Goal: Use online tool/utility: Utilize a website feature to perform a specific function

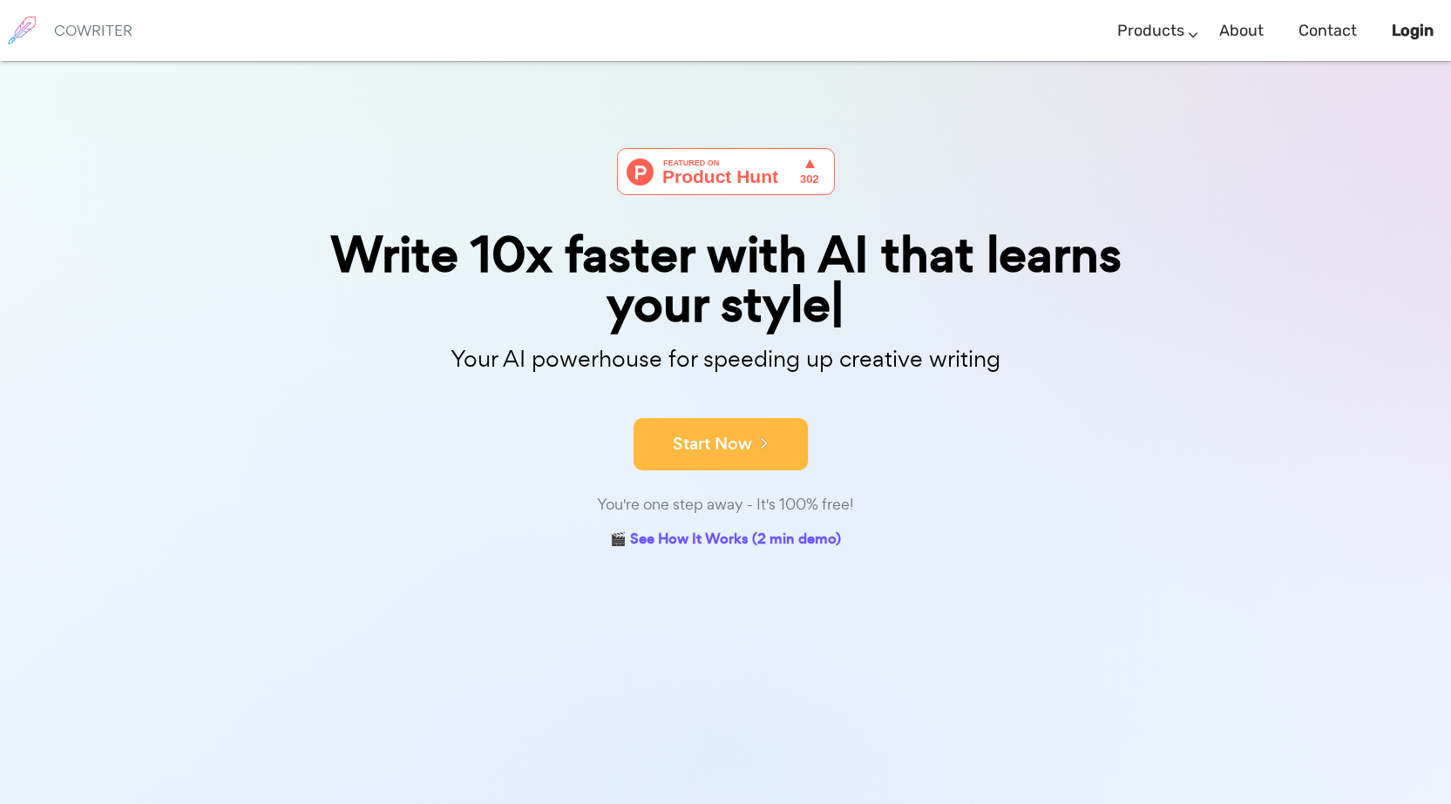
click at [729, 433] on button "Start Now" at bounding box center [721, 444] width 174 height 52
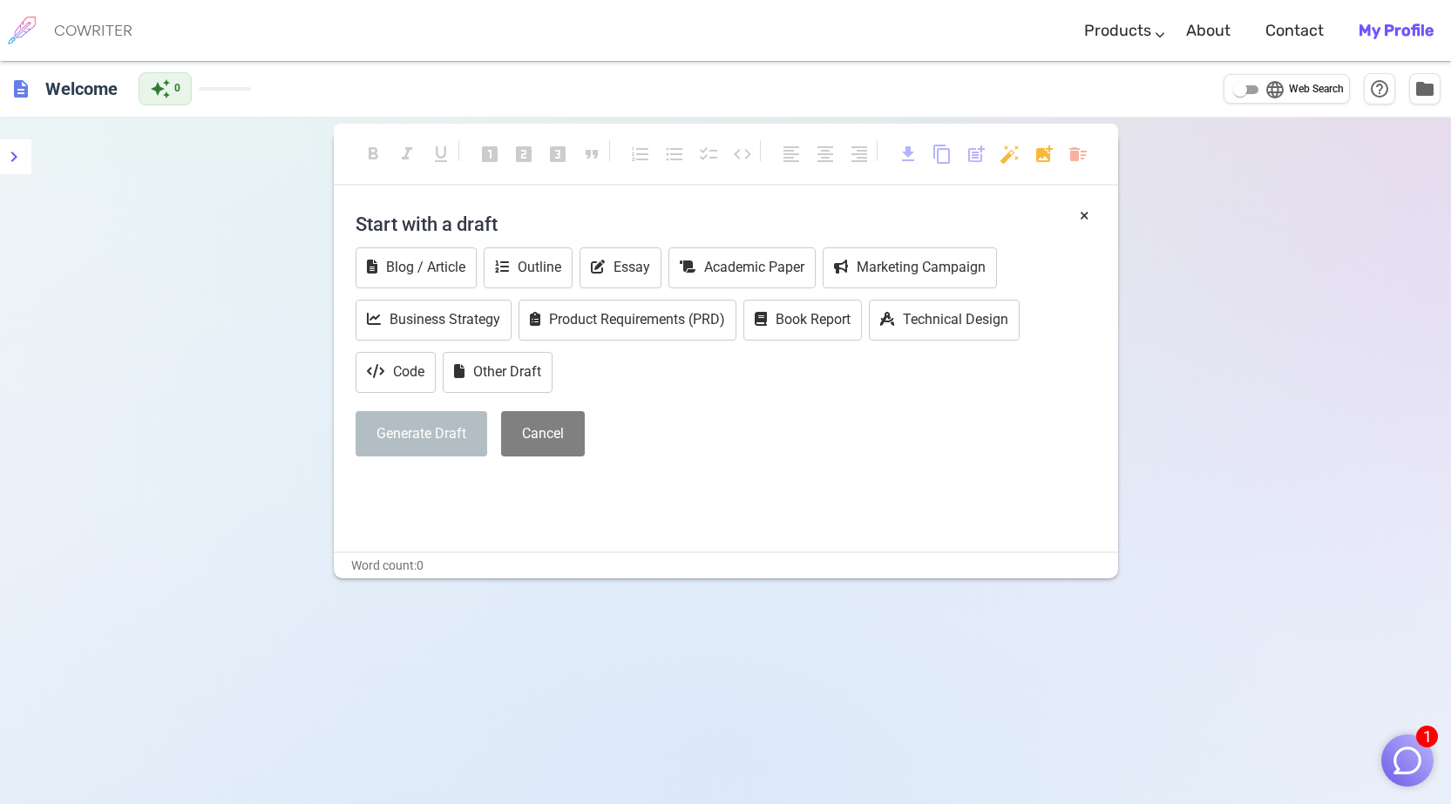
click at [416, 216] on h4 "Start with a draft" at bounding box center [726, 224] width 741 height 42
click at [738, 265] on button "Academic Paper" at bounding box center [741, 267] width 147 height 41
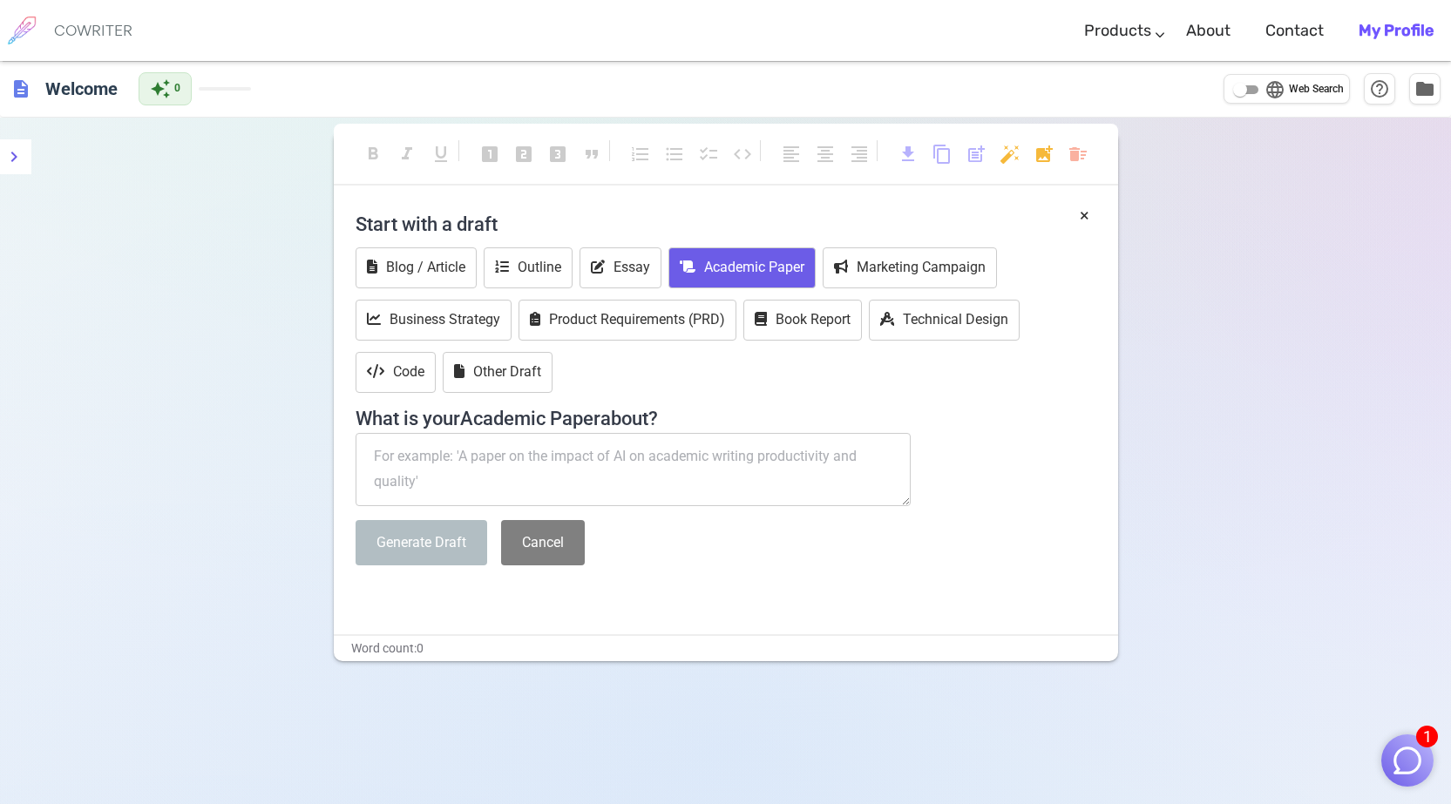
click at [430, 469] on textarea at bounding box center [634, 469] width 556 height 73
paste textarea "في [GEOGRAPHIC_DATA] عن 50 صفحة اريد منك بحث درجة ماستر في منهج البحث الأدبي تع…"
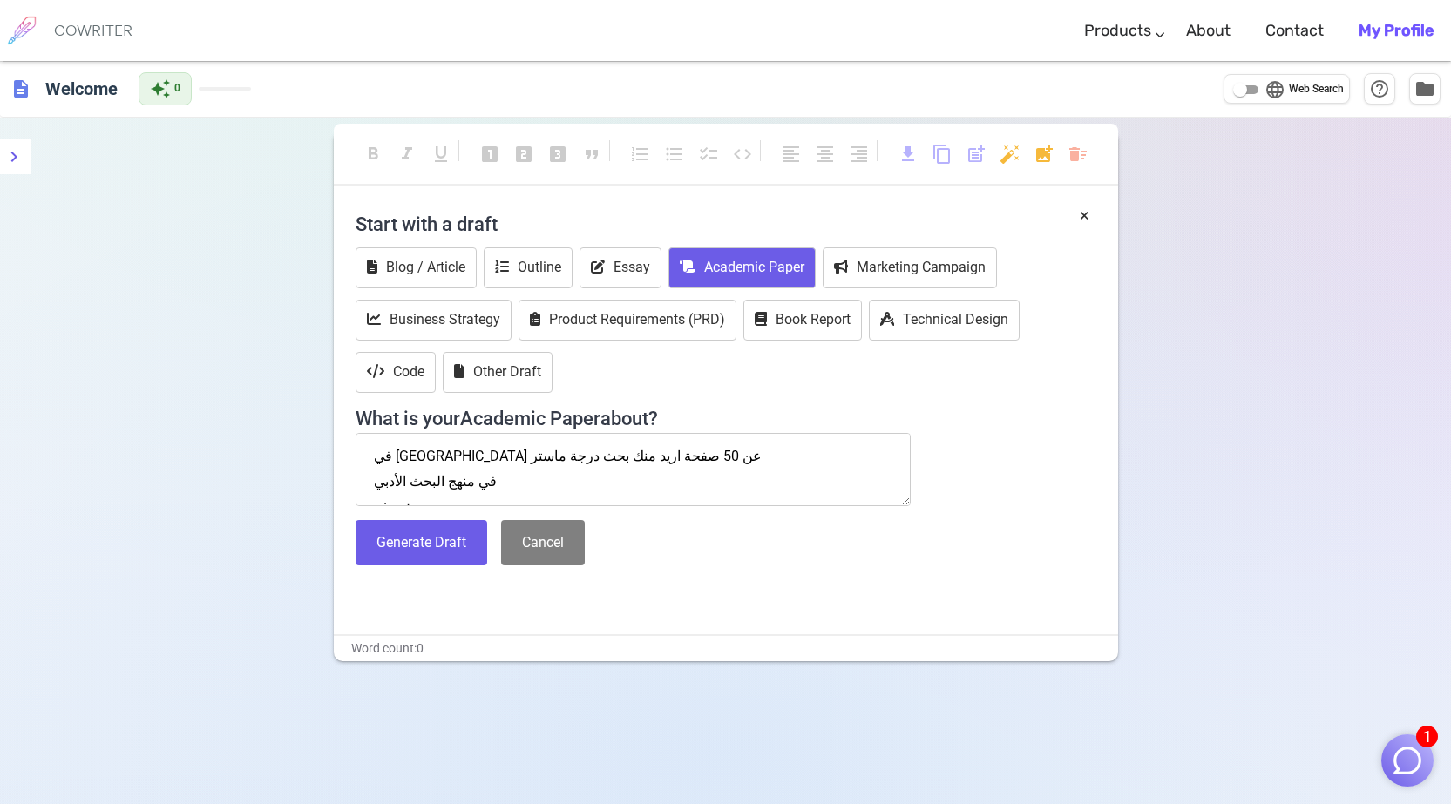
scroll to position [210, 0]
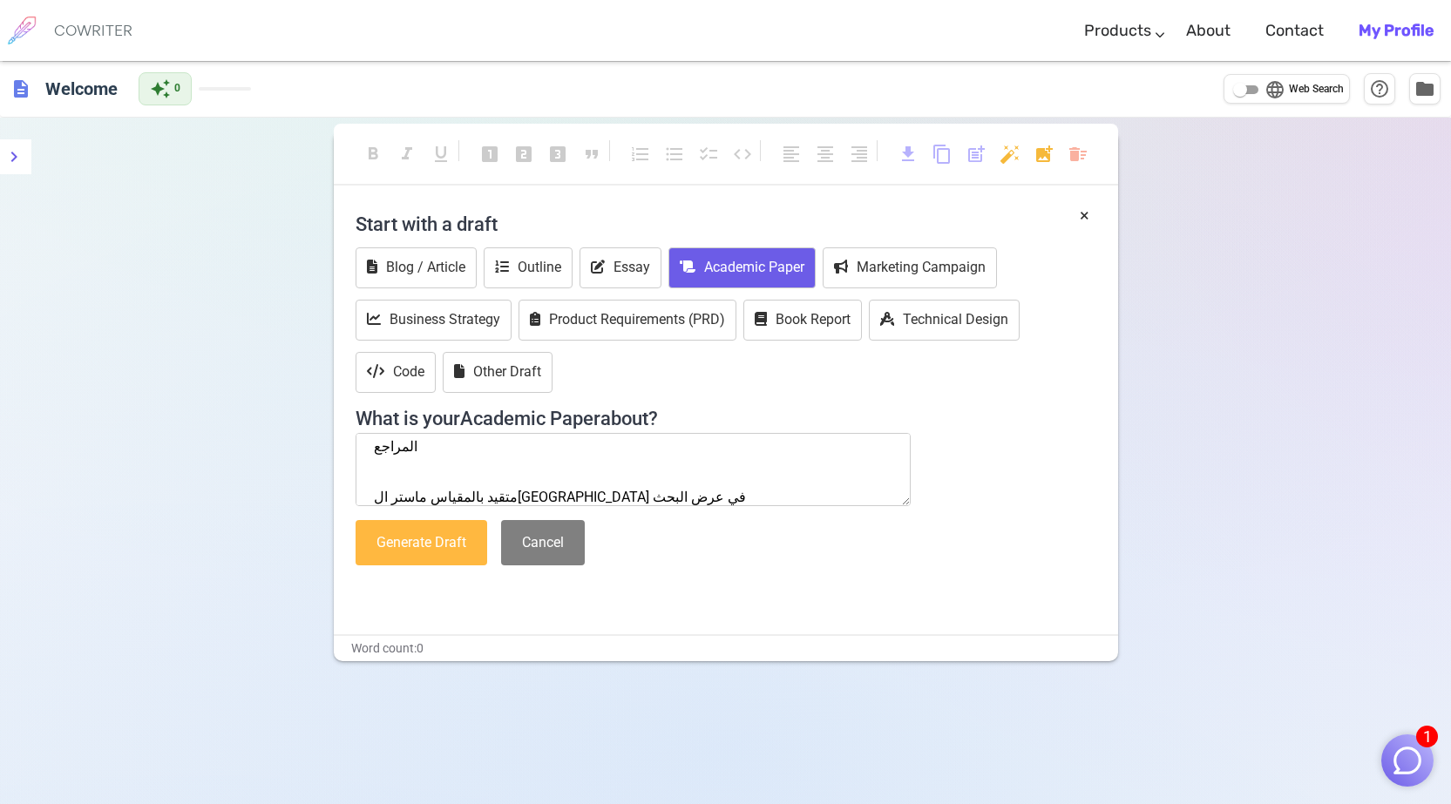
type textarea "في [GEOGRAPHIC_DATA] عن 50 صفحة اريد منك بحث درجة ماستر في منهج البحث الأدبي تع…"
click at [443, 528] on button "Generate Draft" at bounding box center [422, 543] width 132 height 46
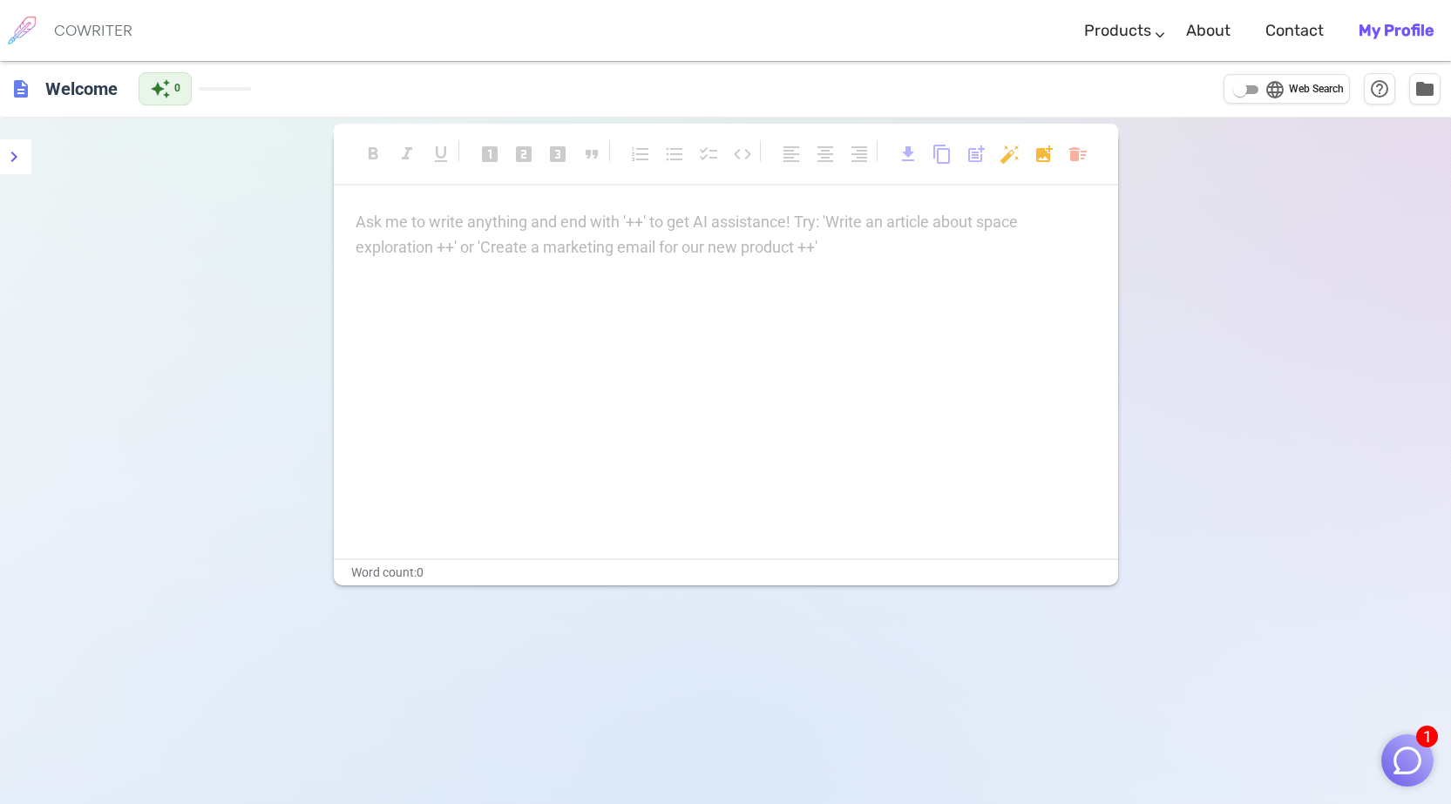
click at [1436, 146] on div "format_bold format_italic format_underlined looks_one looks_two looks_3 format_…" at bounding box center [725, 520] width 1451 height 804
click at [667, 342] on div "Ask me to write anything and end with '++' to get AI assistance! Try: 'Write an…" at bounding box center [726, 384] width 784 height 349
click at [11, 162] on icon "menu" at bounding box center [13, 156] width 21 height 21
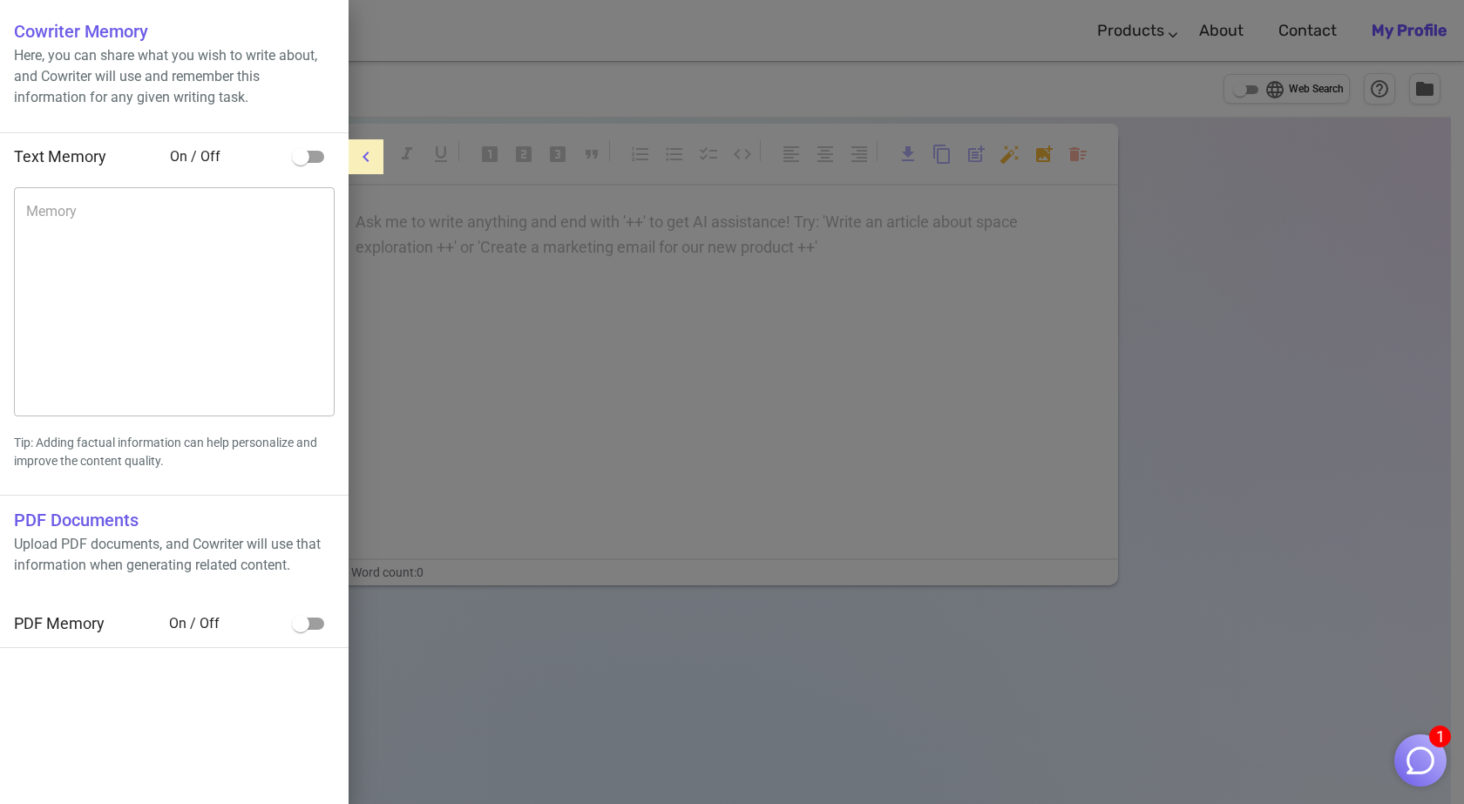
click at [798, 341] on div at bounding box center [732, 402] width 1464 height 804
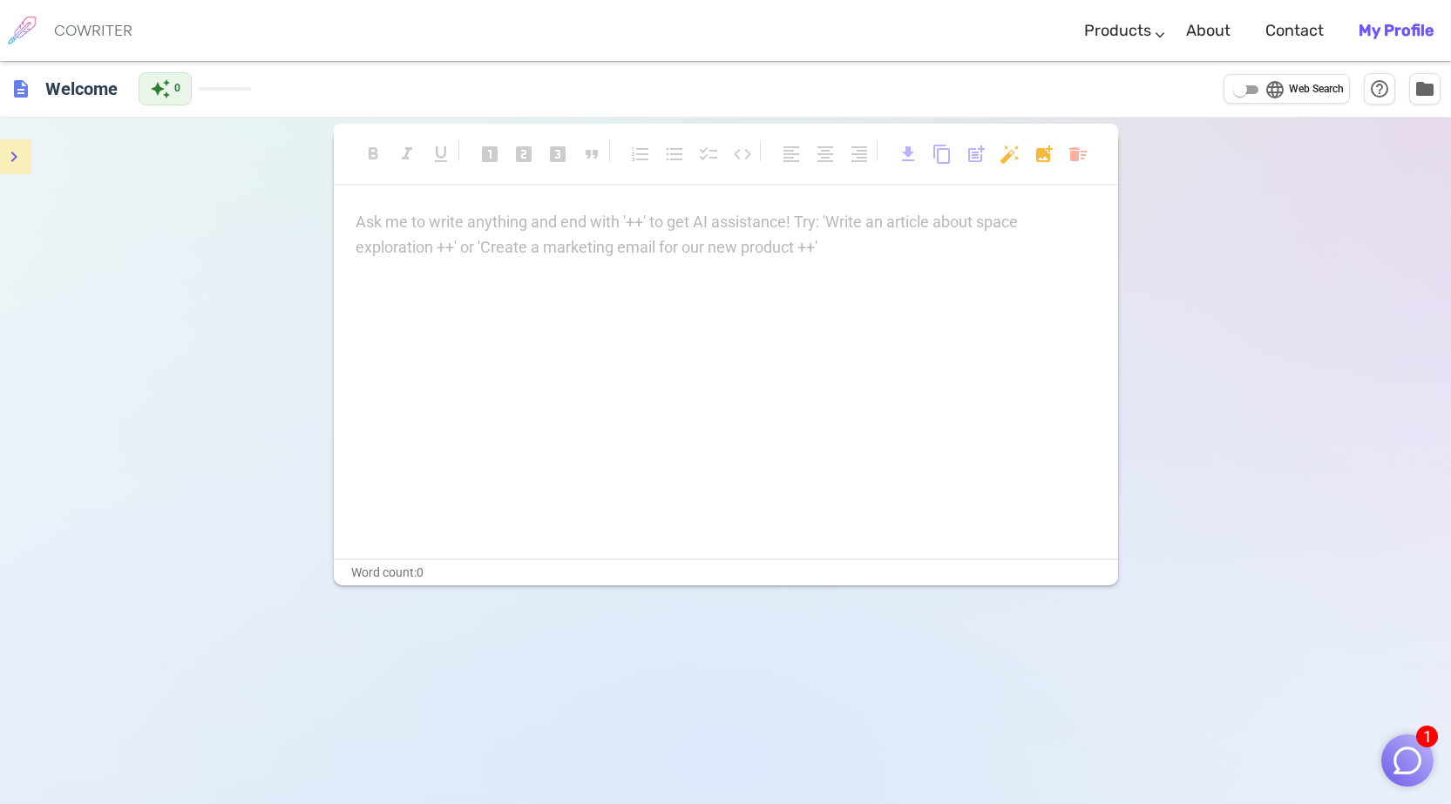
click at [686, 238] on div "Ask me to write anything and end with '++' to get AI assistance! Try: 'Write an…" at bounding box center [726, 235] width 741 height 51
click at [19, 157] on icon "menu" at bounding box center [13, 156] width 21 height 21
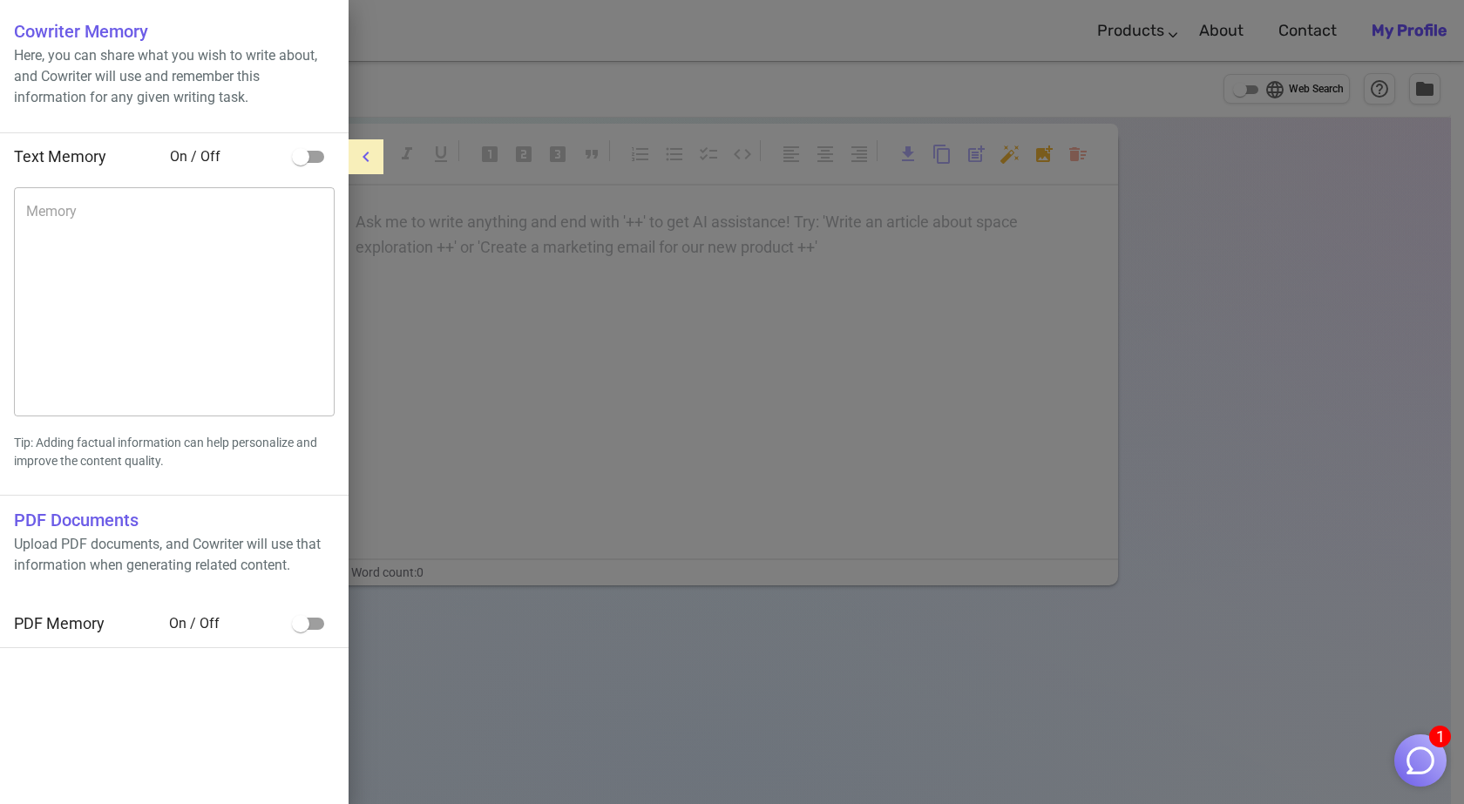
click at [624, 343] on div at bounding box center [732, 402] width 1464 height 804
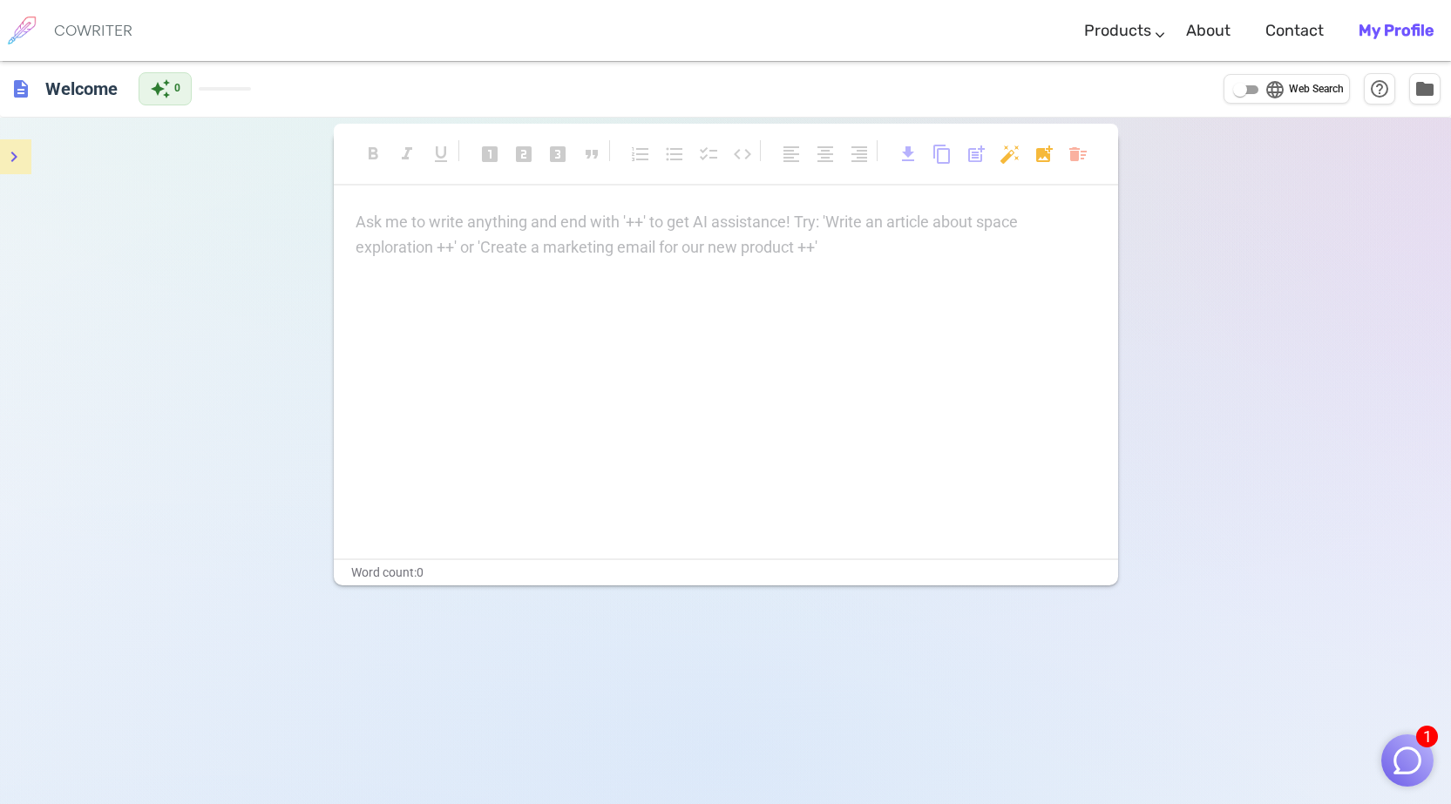
click at [1275, 98] on span "language" at bounding box center [1274, 89] width 21 height 21
click at [1271, 98] on input "language Web Search" at bounding box center [1240, 89] width 63 height 21
checkbox input "true"
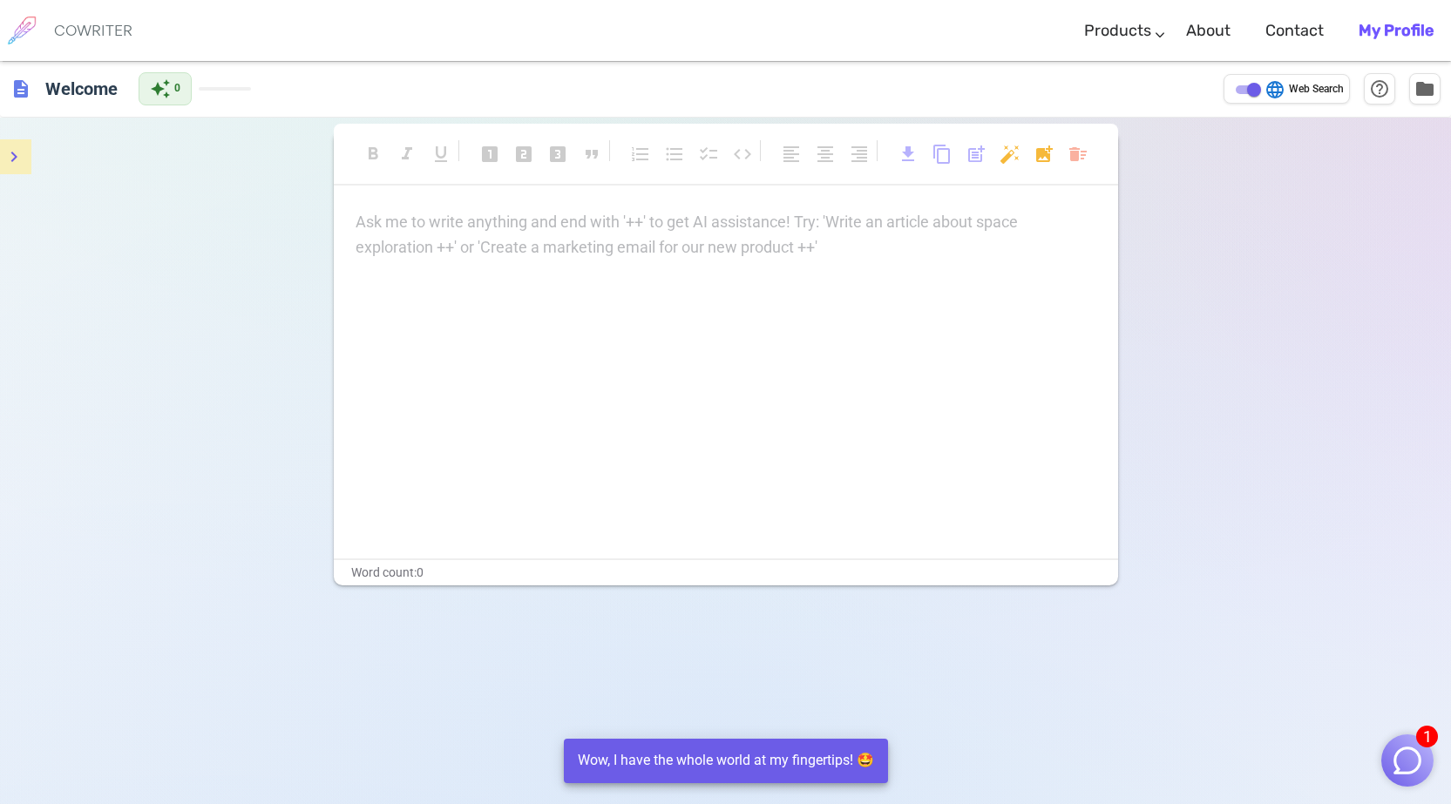
click at [588, 380] on div "Ask me to write anything and end with '++' to get AI assistance! Try: 'Write an…" at bounding box center [726, 384] width 784 height 349
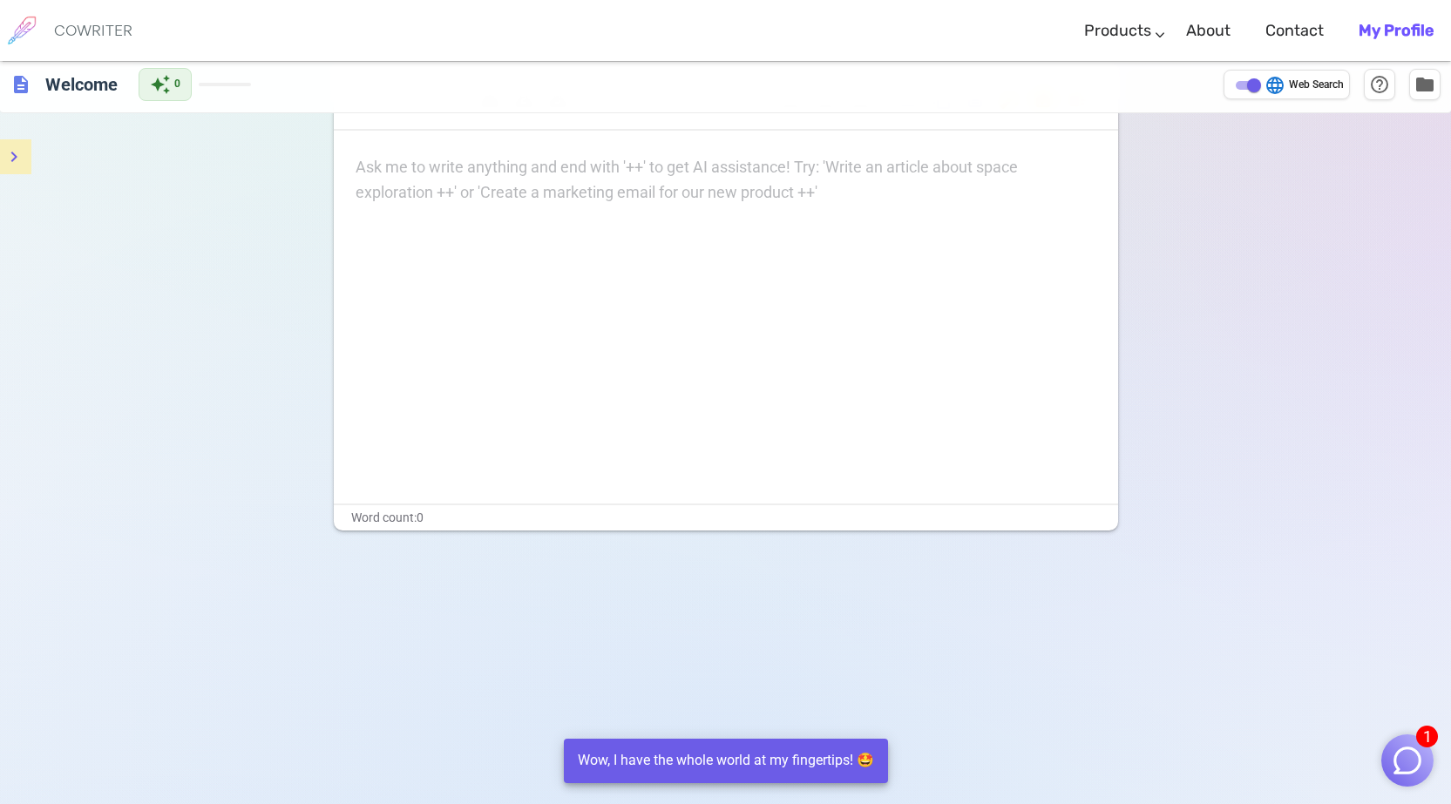
scroll to position [0, 0]
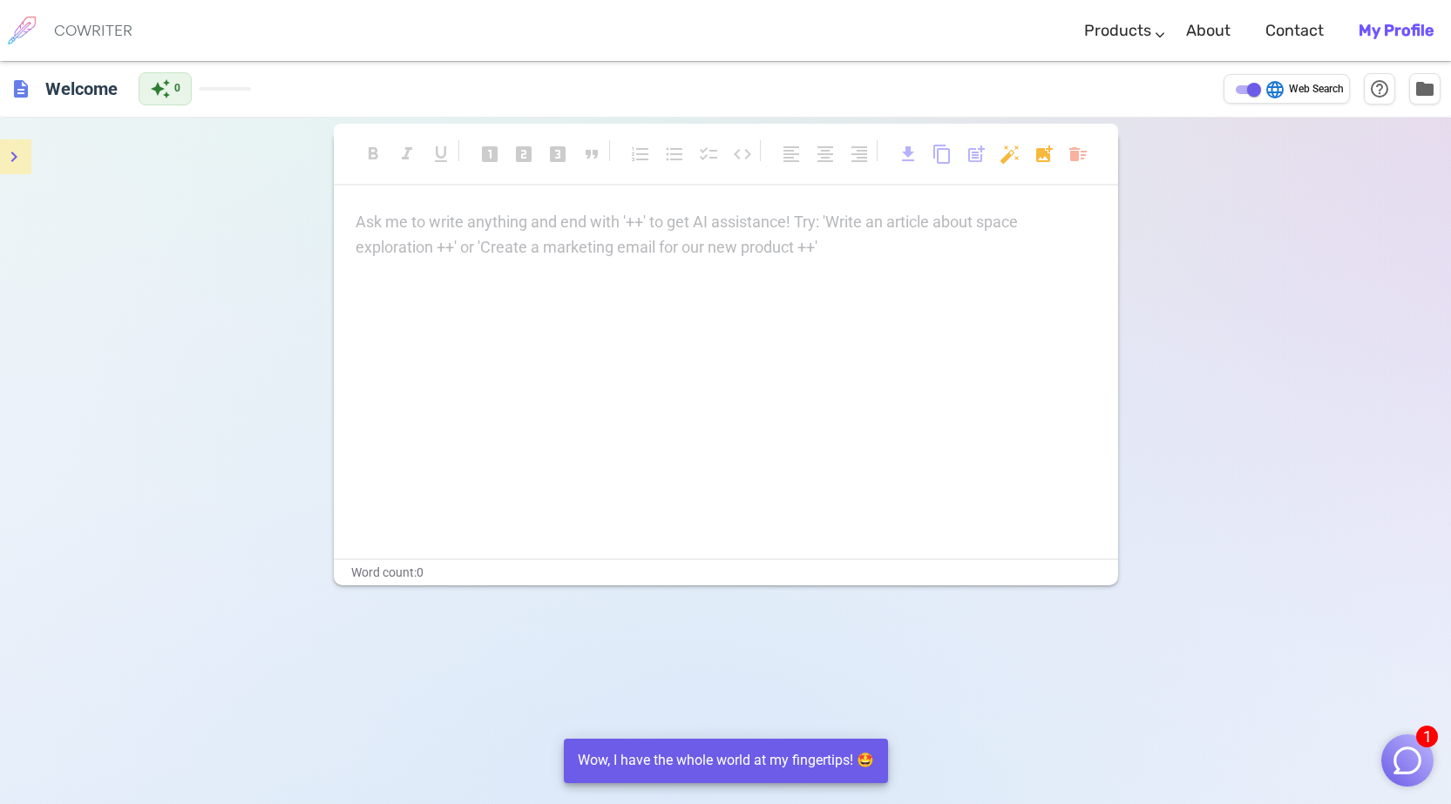
click at [430, 260] on div "Ask me to write anything and end with '++' to get AI assistance! Try: 'Write an…" at bounding box center [726, 235] width 741 height 51
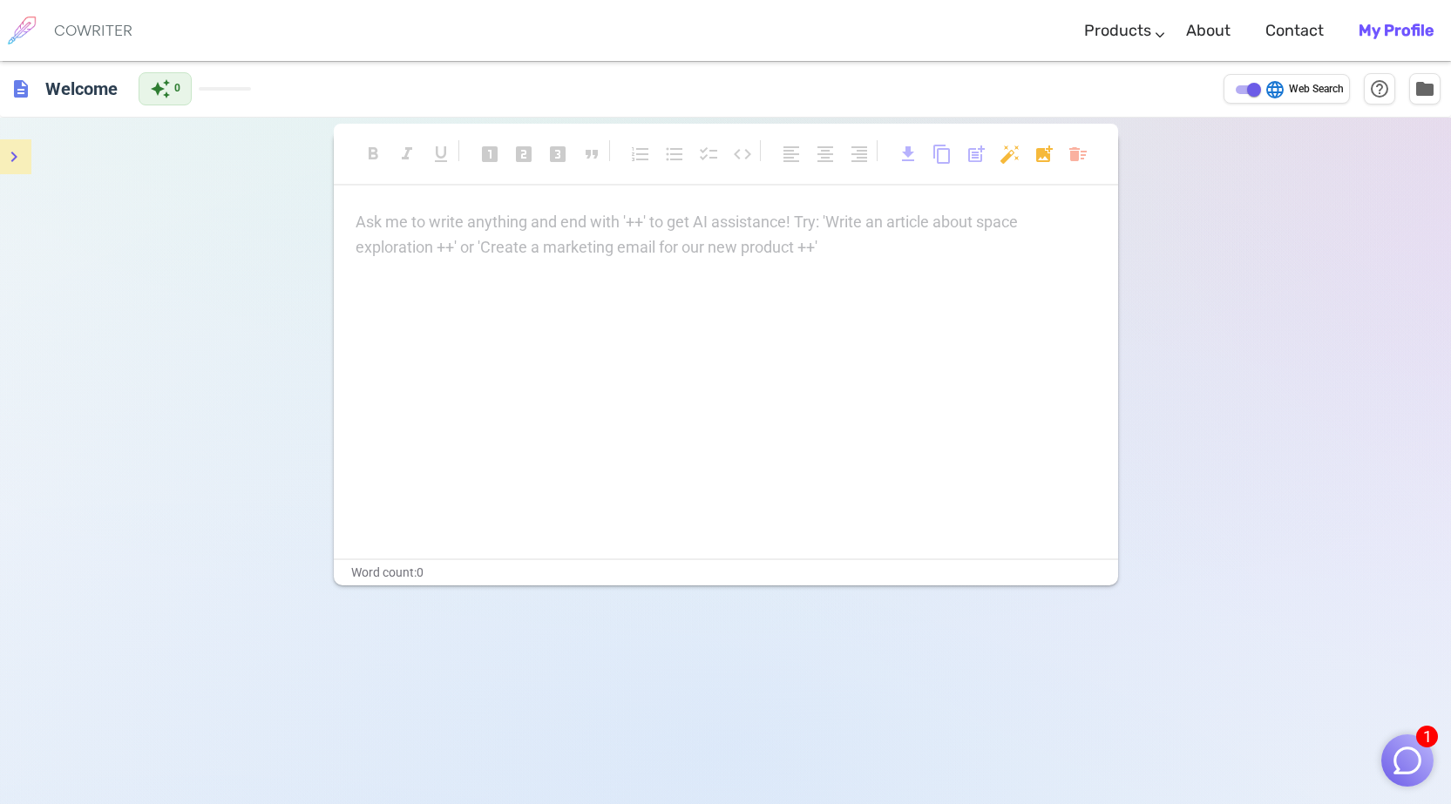
click at [12, 150] on icon "menu" at bounding box center [13, 156] width 21 height 21
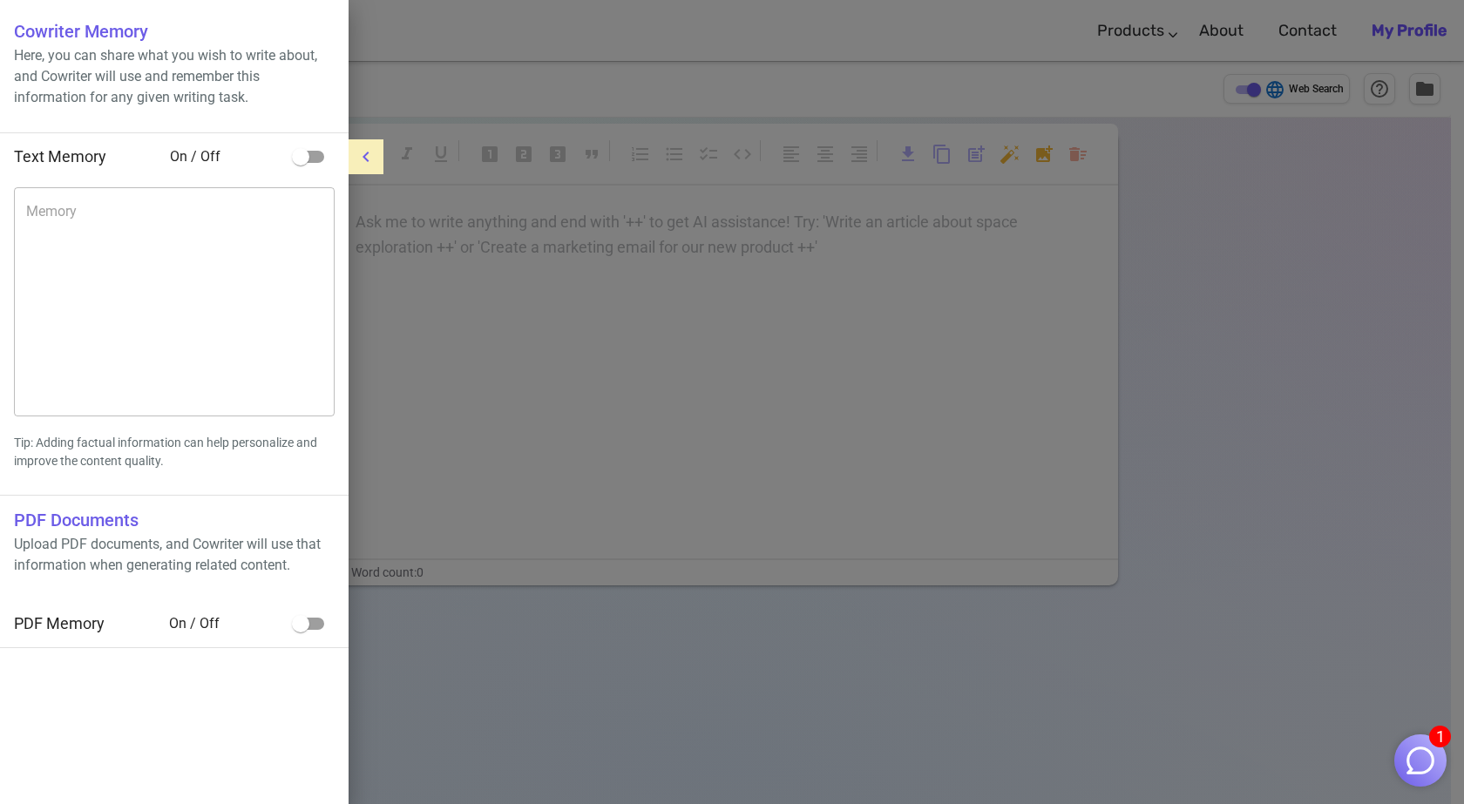
click at [649, 258] on div at bounding box center [732, 402] width 1464 height 804
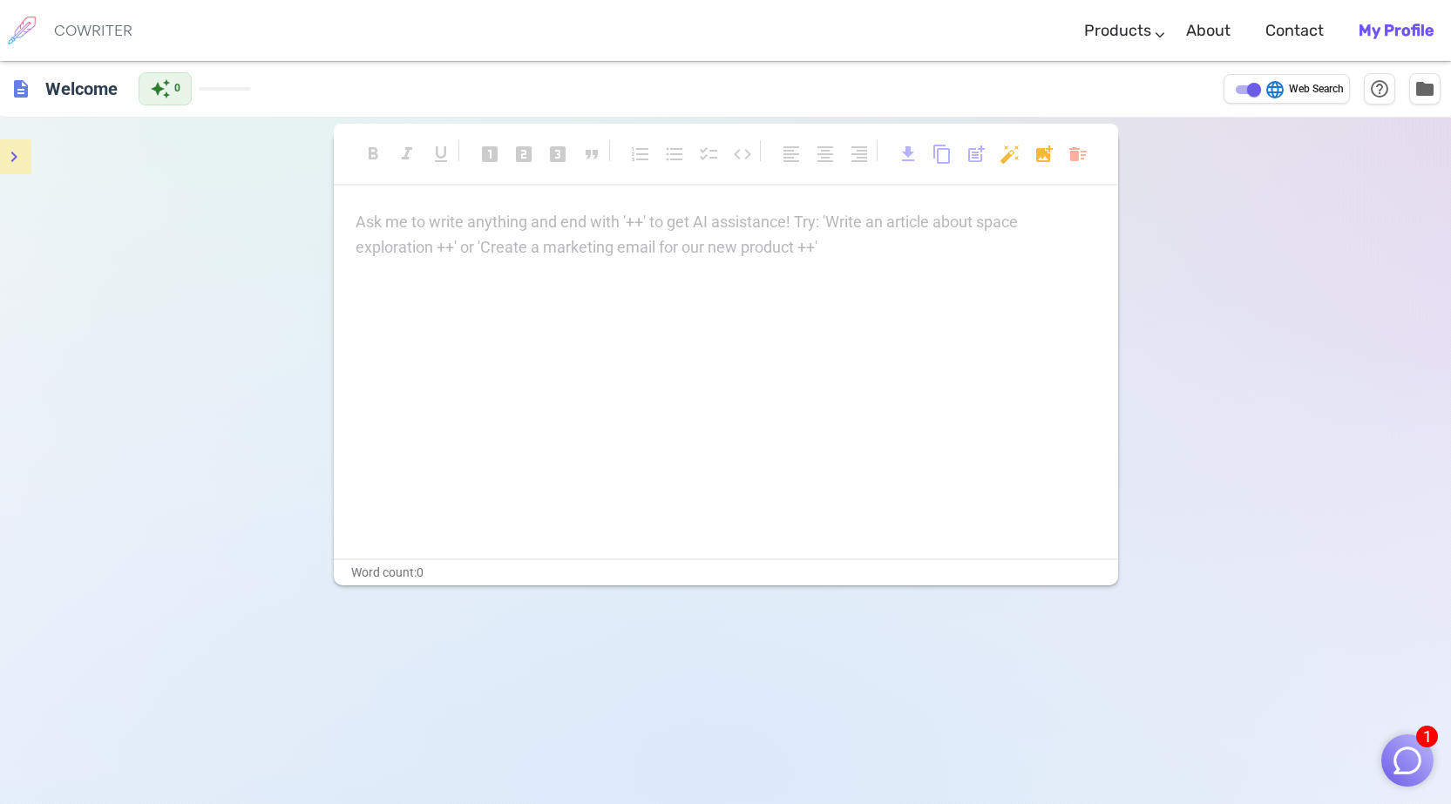
drag, startPoint x: 359, startPoint y: 195, endPoint x: 722, endPoint y: 334, distance: 388.9
click at [722, 334] on div "Ask me to write anything and end with '++' to get AI assistance! Try: 'Write an…" at bounding box center [726, 384] width 784 height 349
click at [461, 235] on div "Ask me to write anything and end with '++' to get AI assistance! Try: 'Write an…" at bounding box center [726, 235] width 741 height 51
